Goal: Navigation & Orientation: Find specific page/section

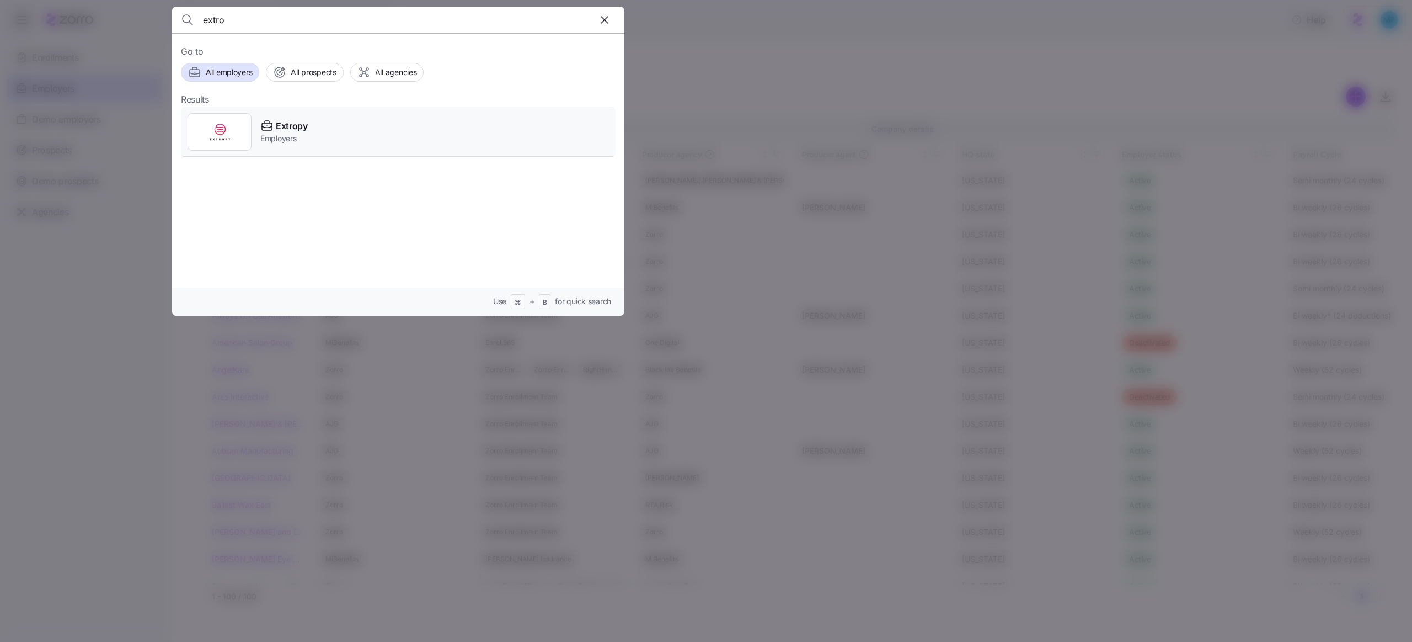
type input "extro"
click at [295, 133] on span "Employers" at bounding box center [283, 138] width 47 height 11
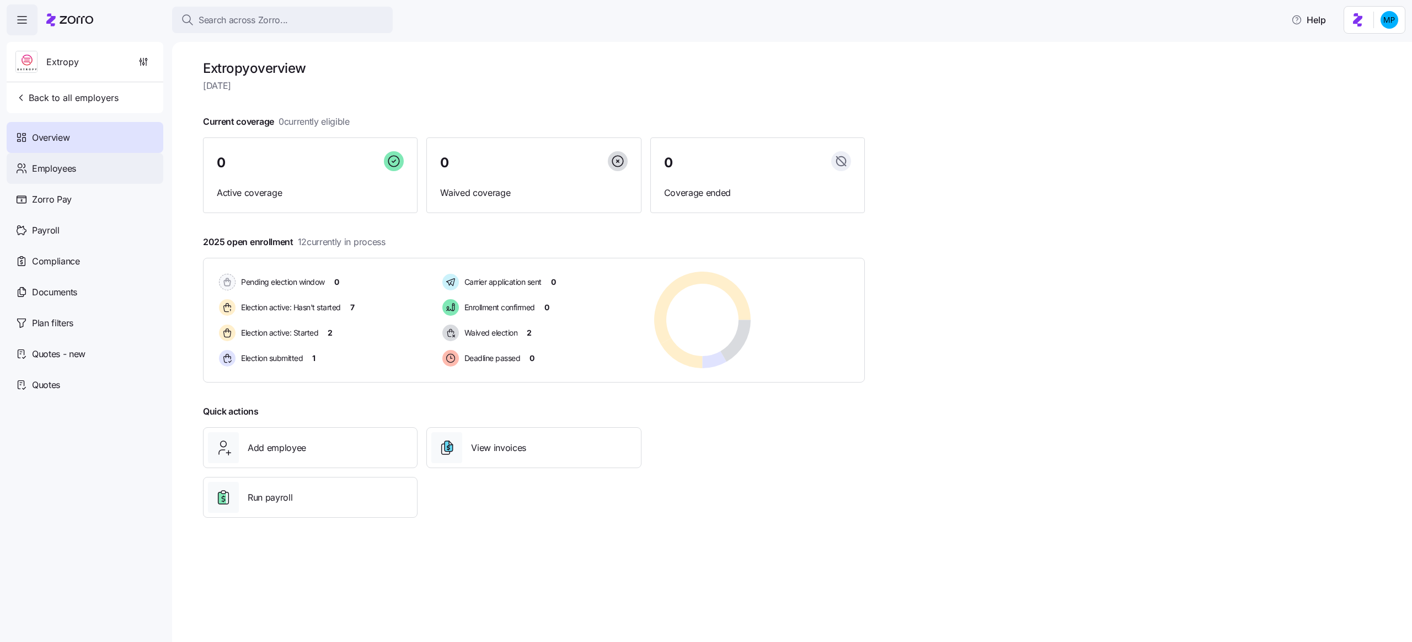
click at [87, 163] on div "Employees" at bounding box center [85, 168] width 157 height 31
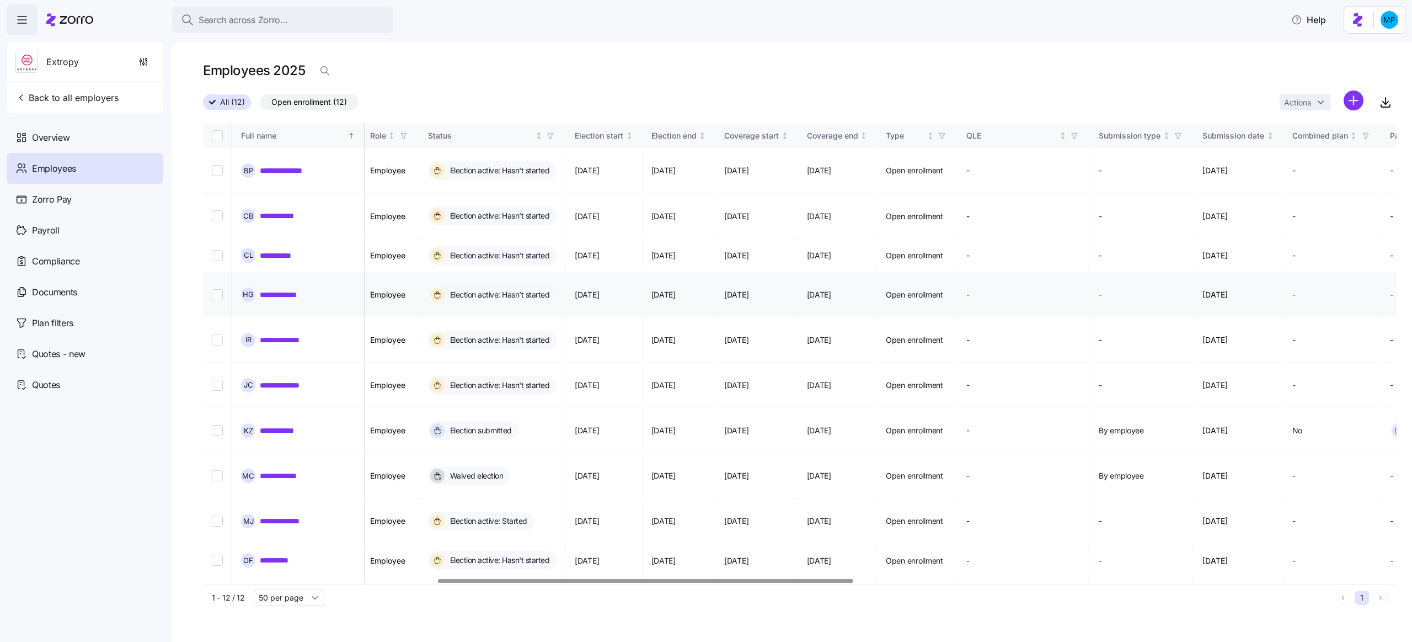
scroll to position [0, 699]
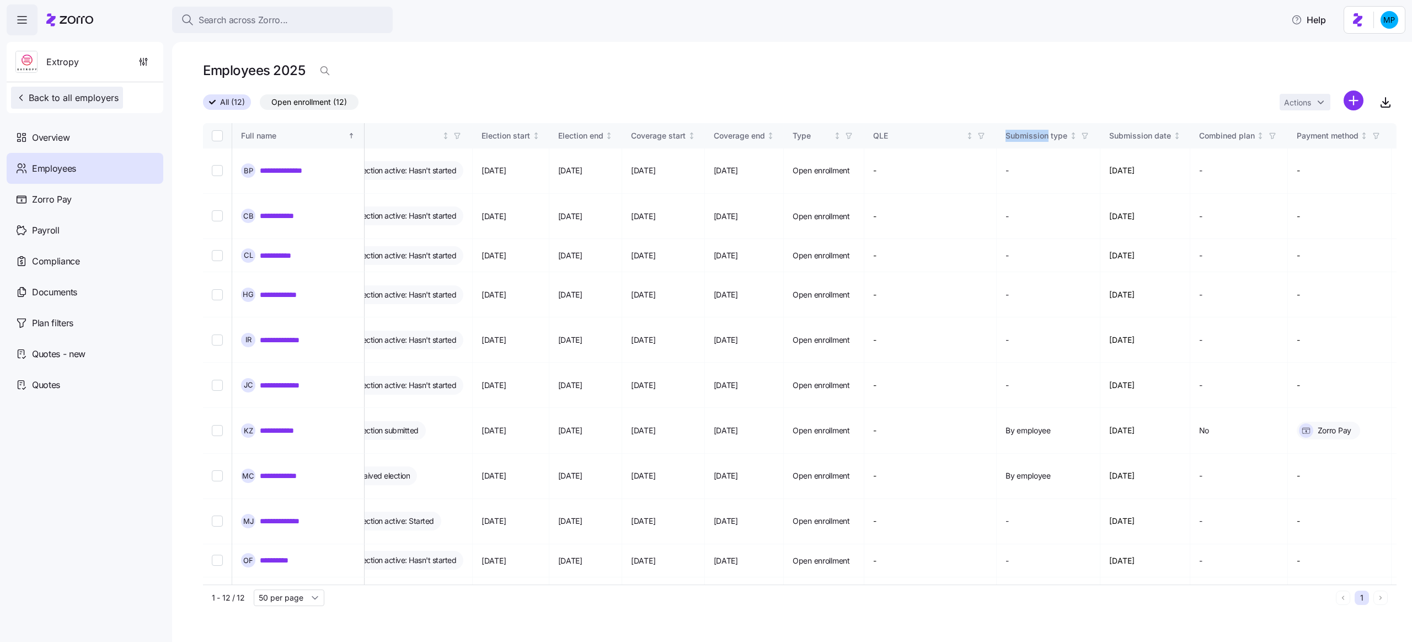
click at [51, 90] on button "Back to all employers" at bounding box center [67, 98] width 112 height 22
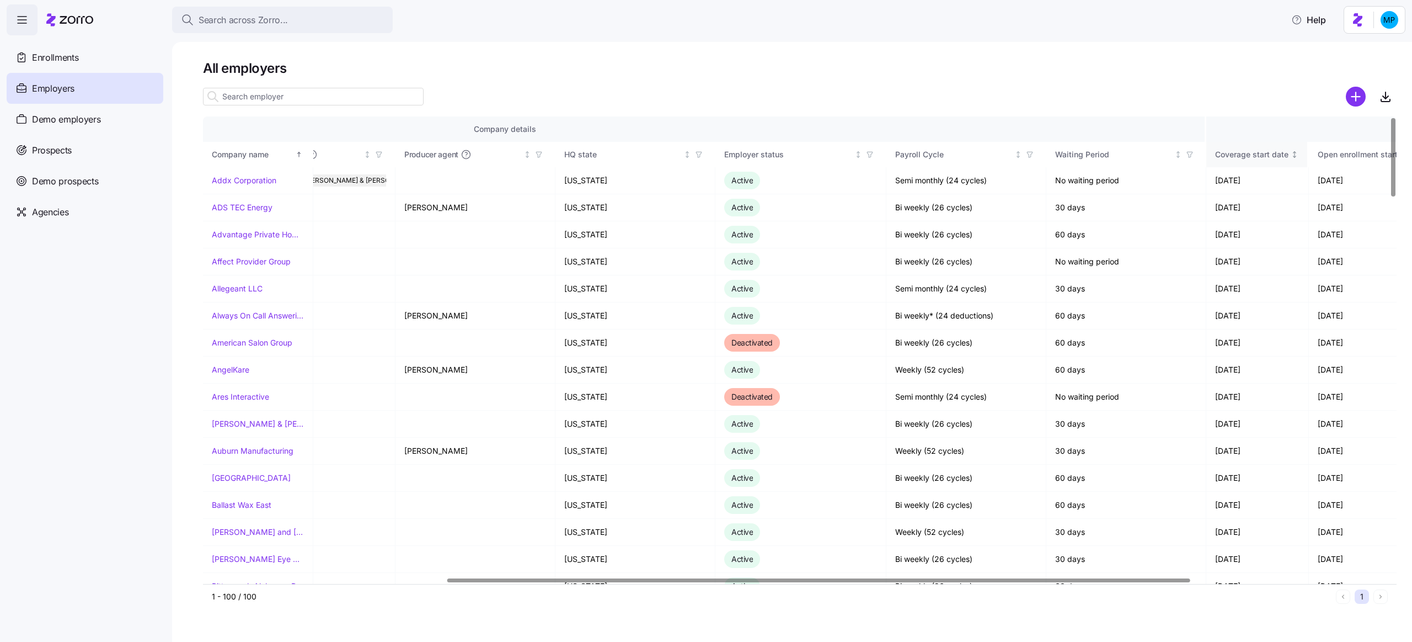
scroll to position [0, 410]
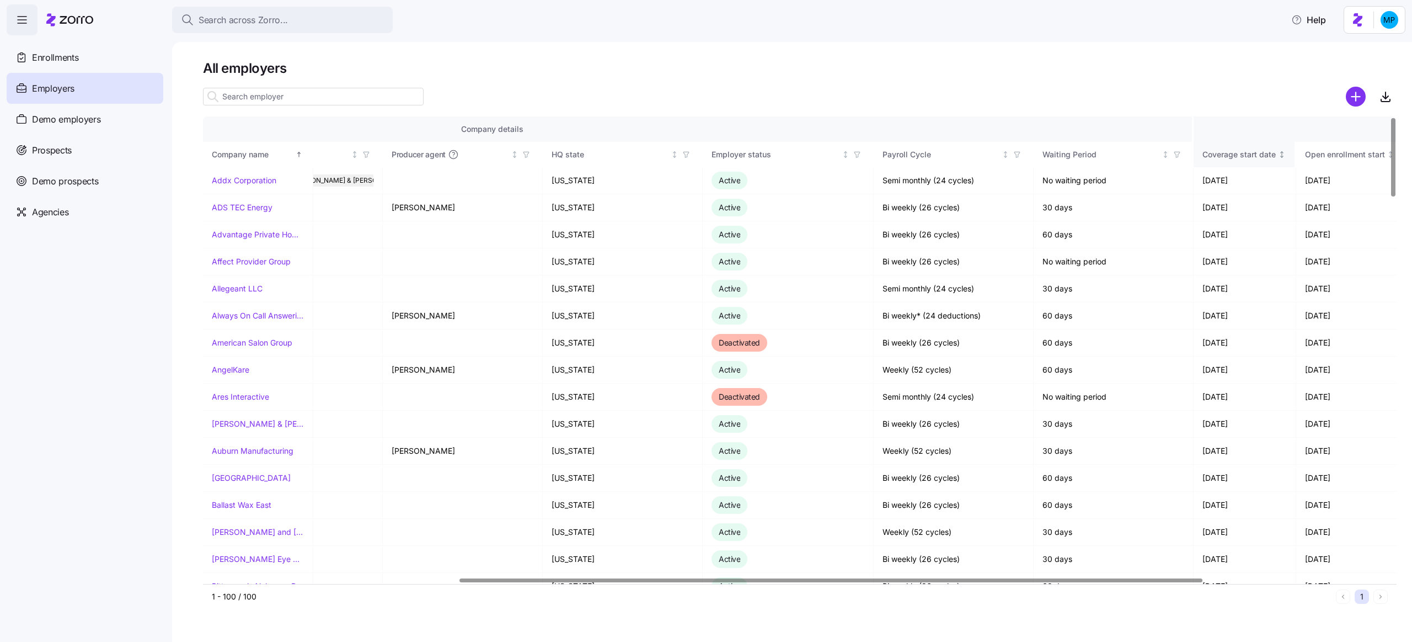
click at [1245, 159] on div "Coverage start date" at bounding box center [1239, 154] width 73 height 12
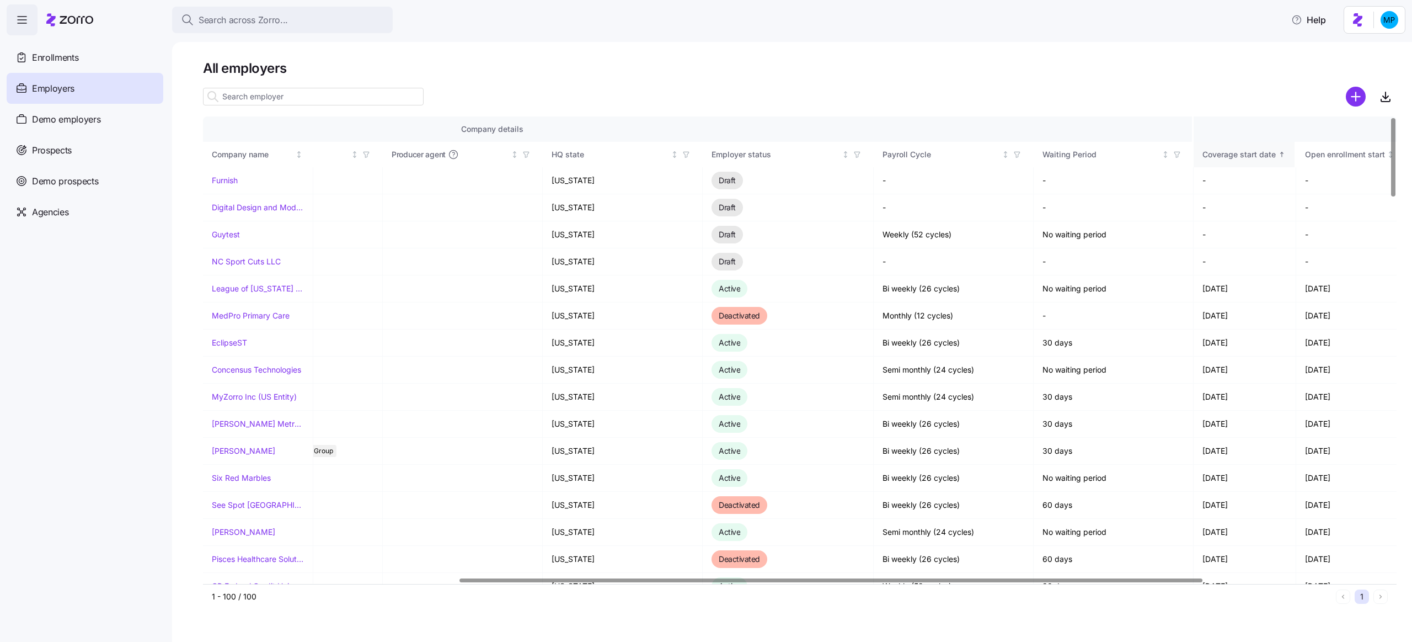
click at [1245, 159] on div "Coverage start date" at bounding box center [1239, 154] width 73 height 12
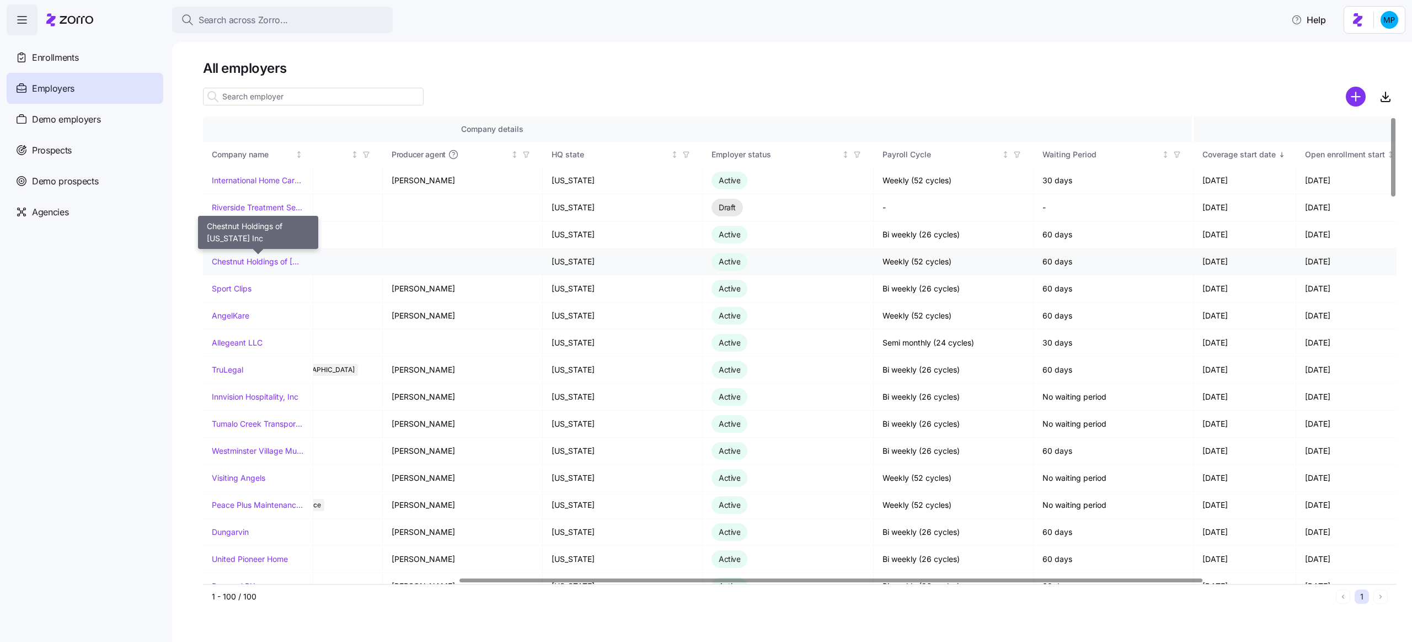
click at [246, 259] on link "Chestnut Holdings of [US_STATE] Inc" at bounding box center [258, 261] width 92 height 11
click at [237, 287] on link "Sport Clips" at bounding box center [232, 288] width 40 height 11
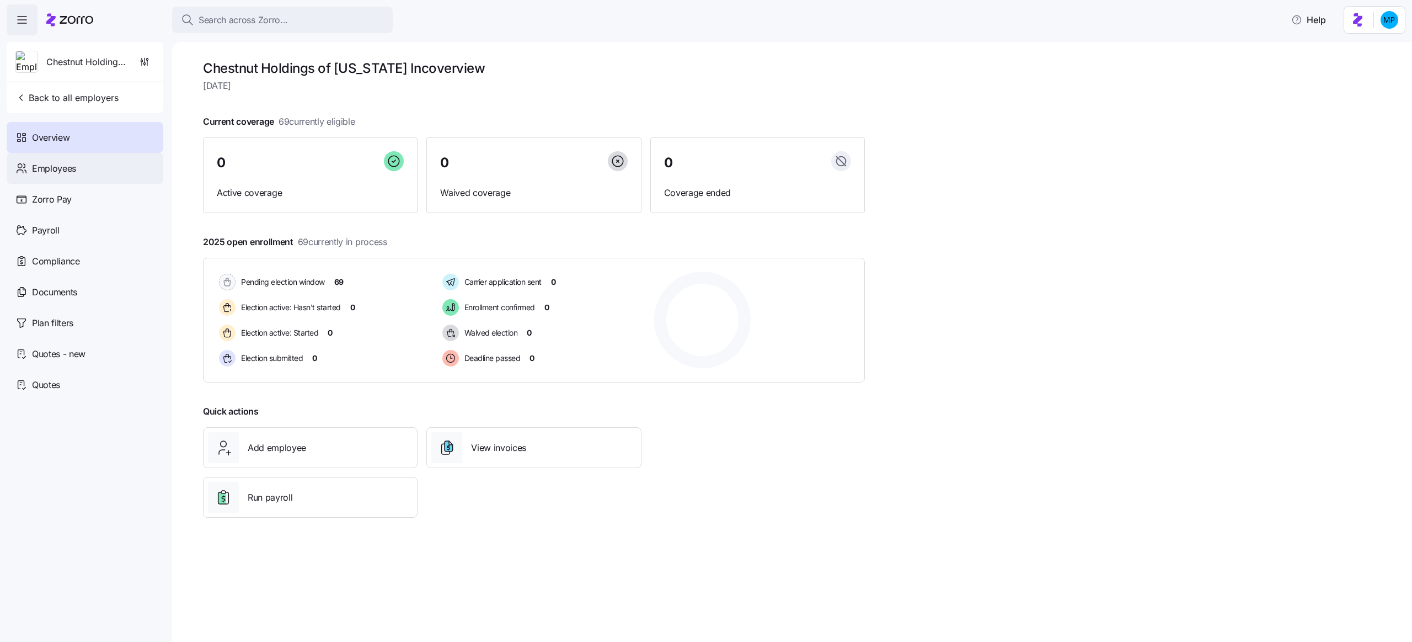
click at [88, 171] on div "Employees" at bounding box center [85, 168] width 157 height 31
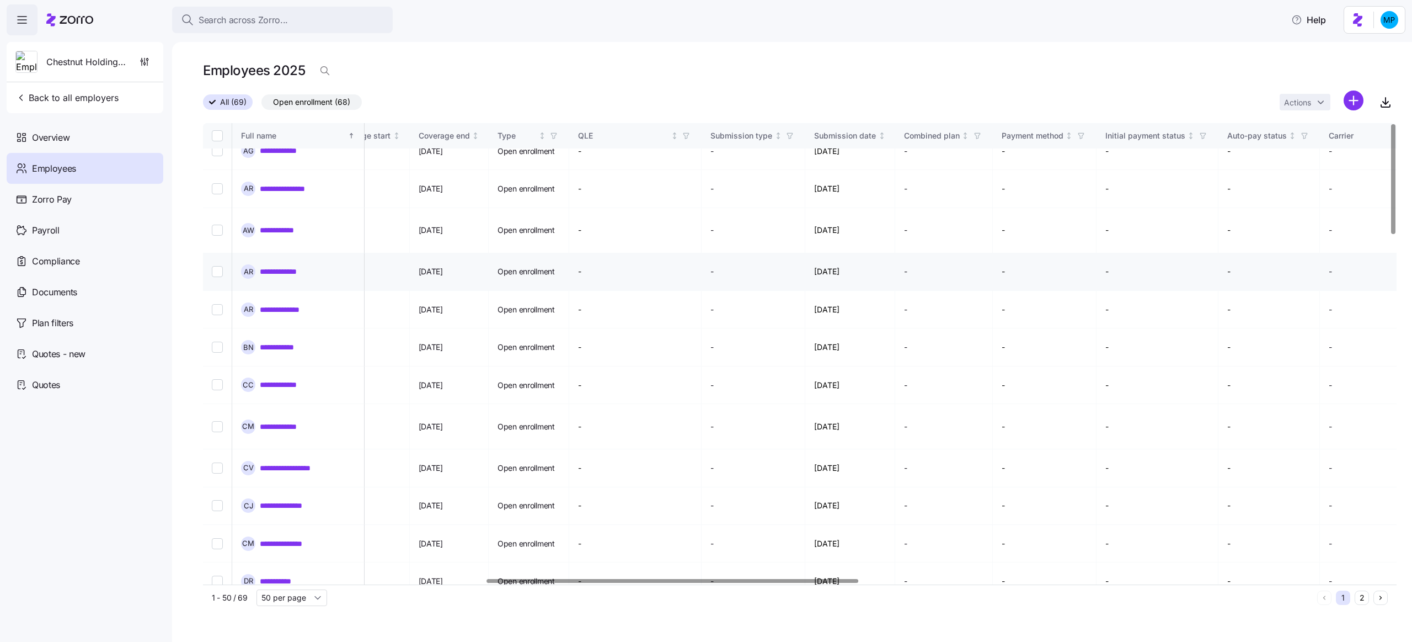
scroll to position [0, 908]
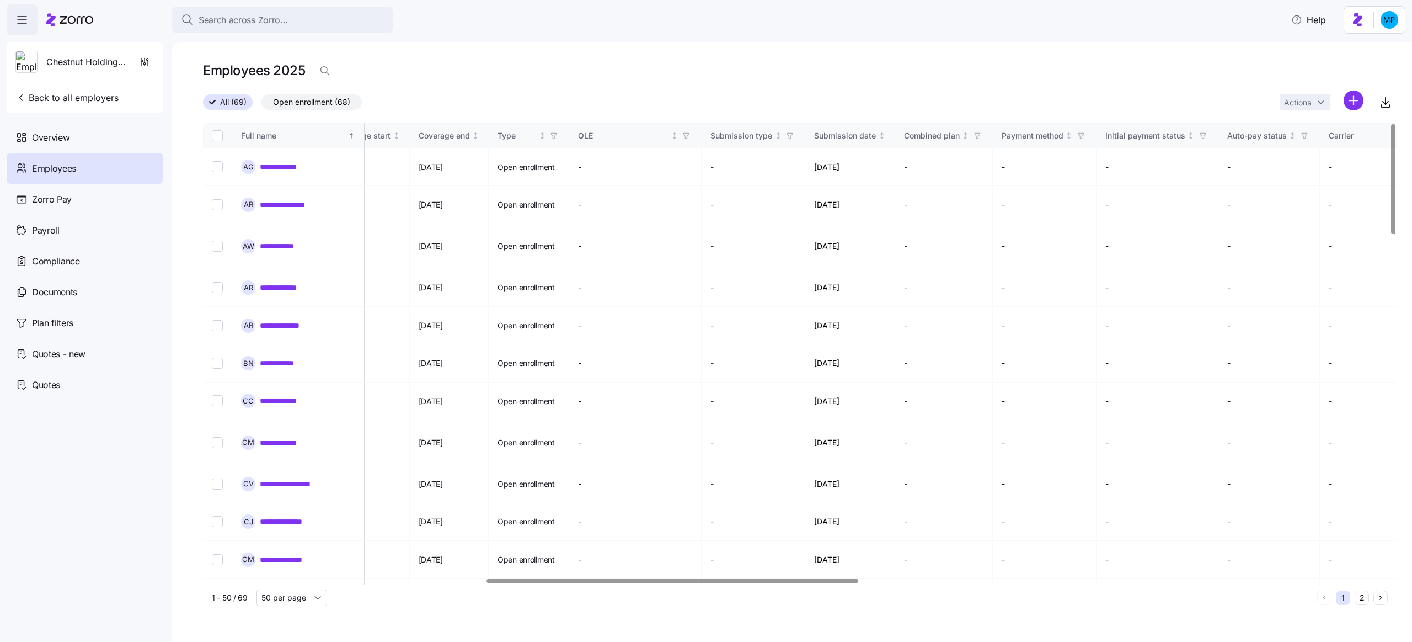
click at [1056, 76] on div "Employees 2025" at bounding box center [800, 71] width 1194 height 22
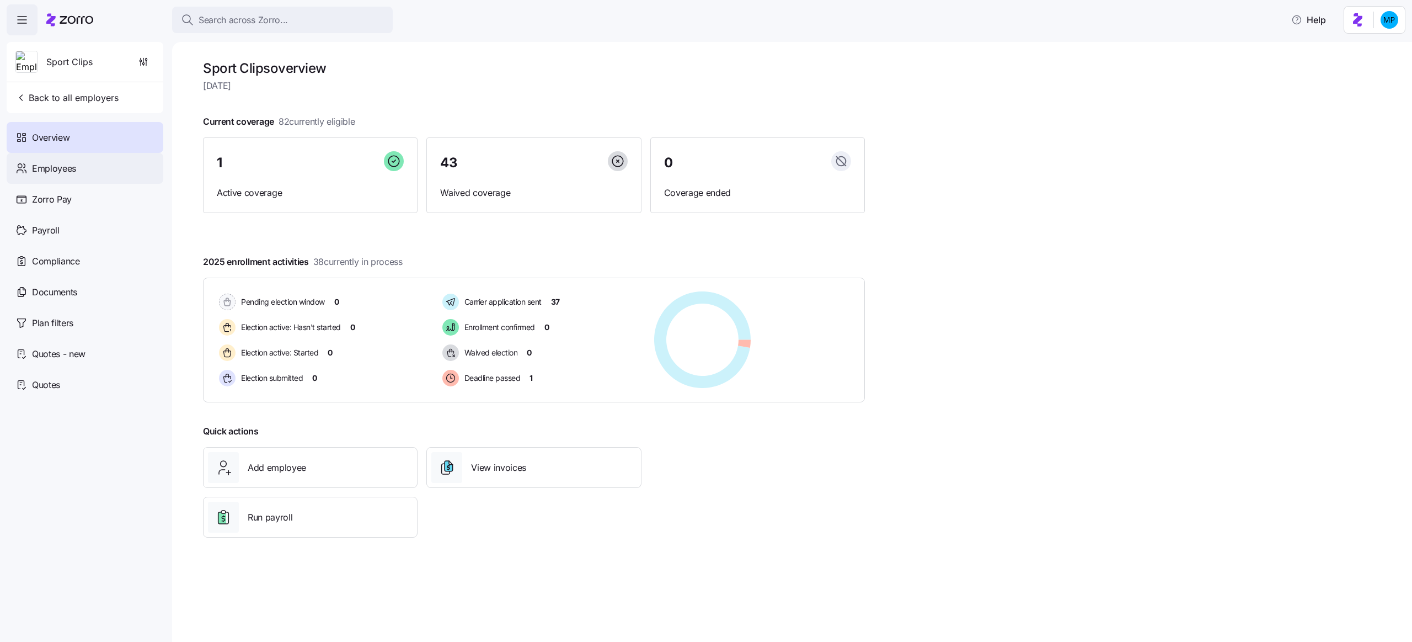
click at [118, 163] on div "Employees" at bounding box center [85, 168] width 157 height 31
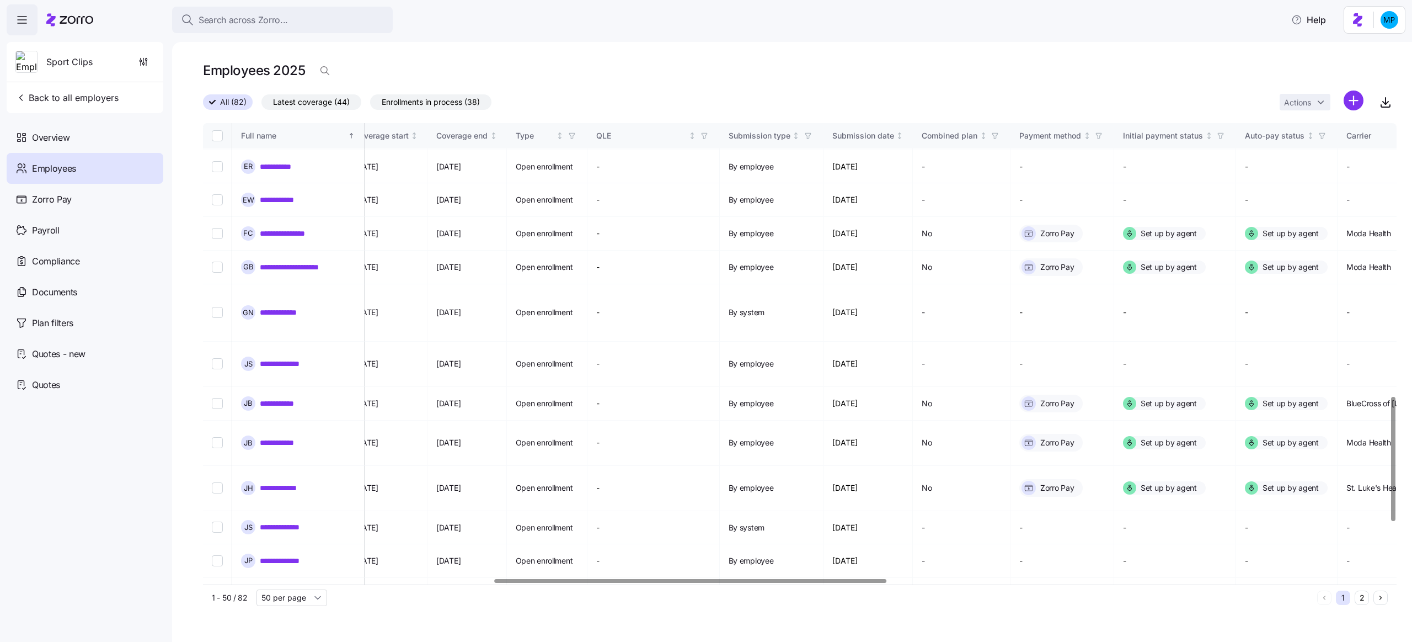
scroll to position [1013, 883]
